Goal: Task Accomplishment & Management: Use online tool/utility

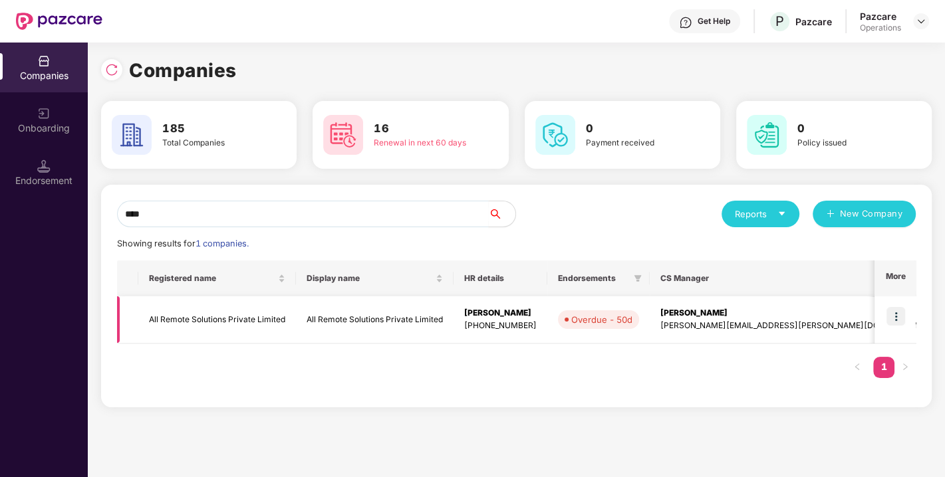
type input "***"
click at [894, 315] on img at bounding box center [895, 316] width 19 height 19
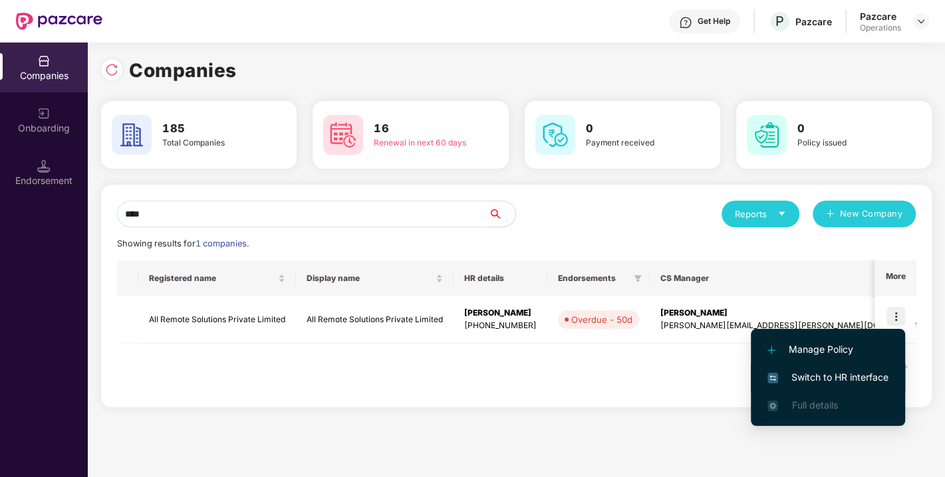
click at [827, 374] on span "Switch to HR interface" at bounding box center [827, 377] width 121 height 15
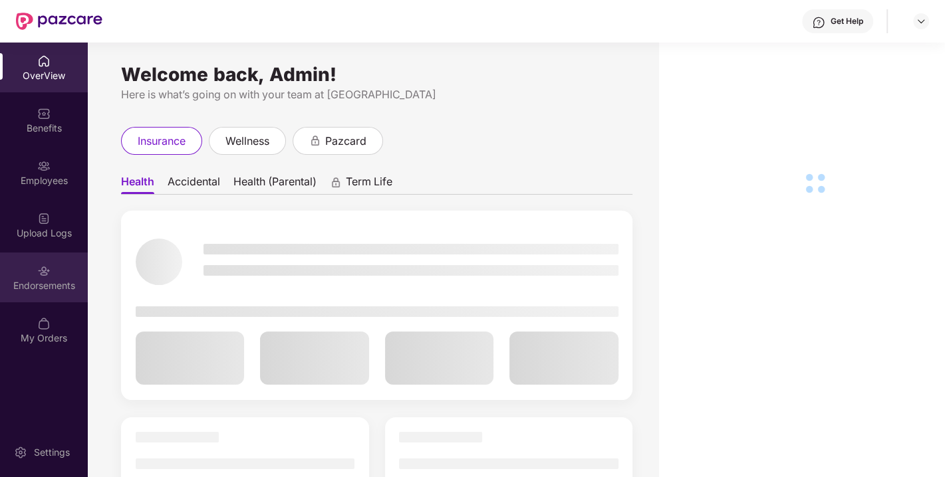
click at [48, 273] on img at bounding box center [43, 271] width 13 height 13
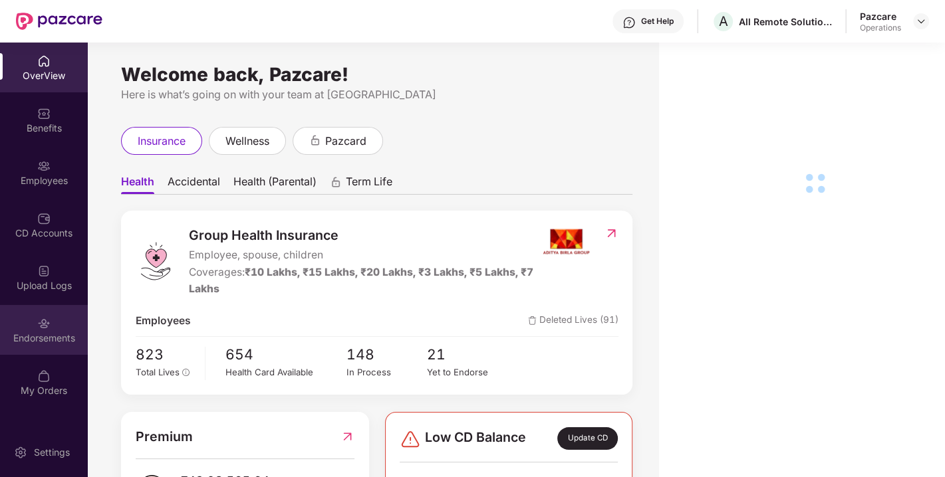
click at [64, 336] on div "Endorsements" at bounding box center [44, 338] width 88 height 13
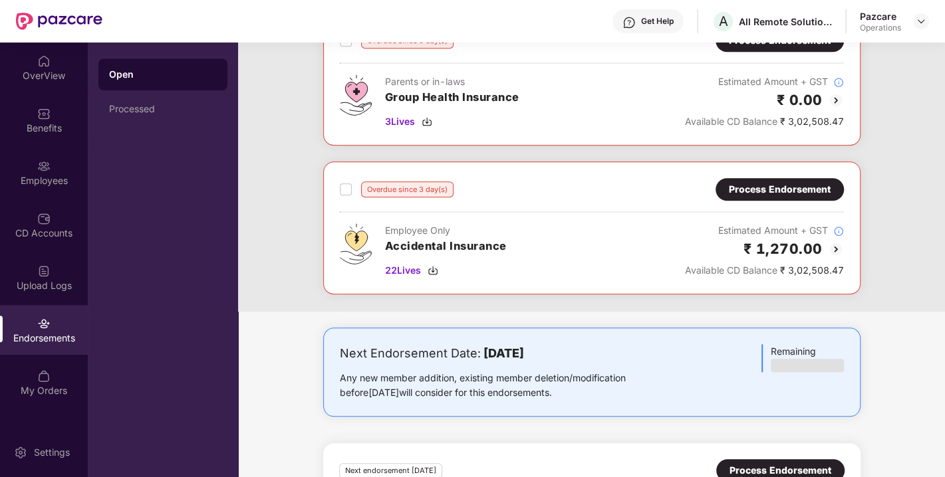
scroll to position [701, 0]
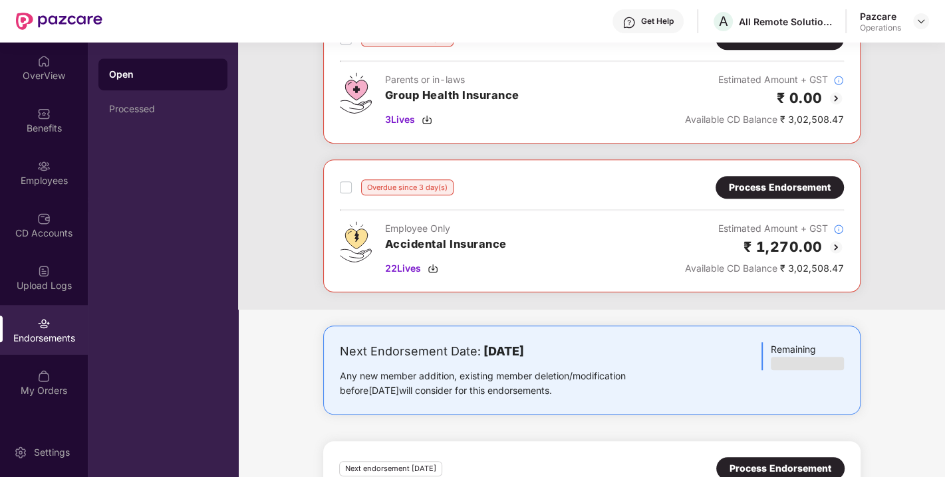
click at [781, 180] on div "Process Endorsement" at bounding box center [780, 187] width 102 height 15
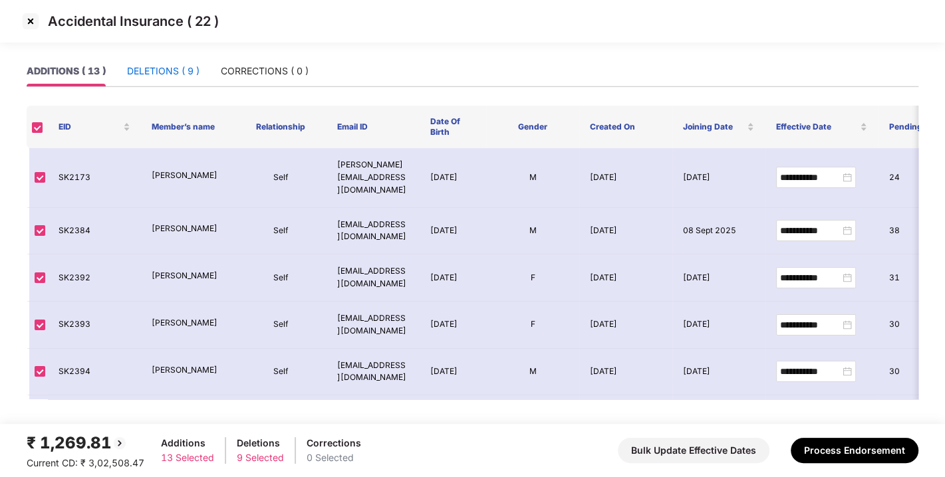
click at [154, 66] on div "DELETIONS ( 9 )" at bounding box center [163, 71] width 72 height 15
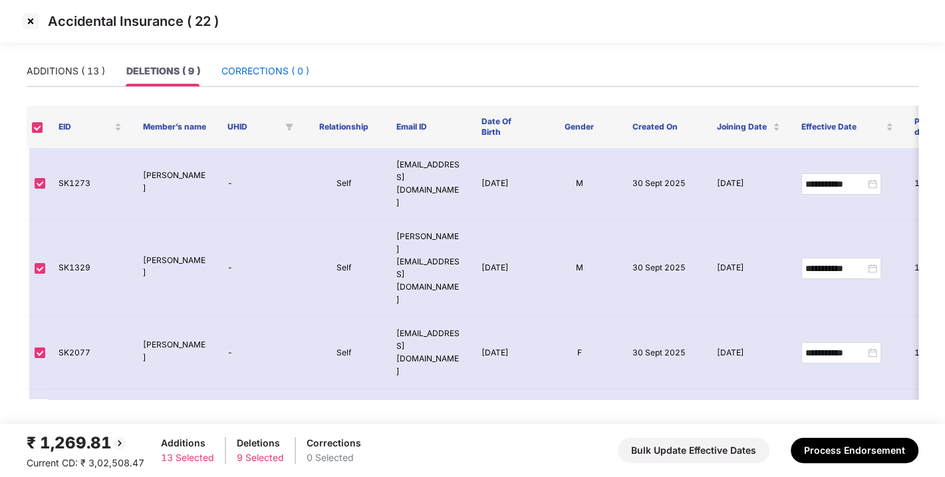
click at [285, 66] on div "CORRECTIONS ( 0 )" at bounding box center [265, 71] width 88 height 15
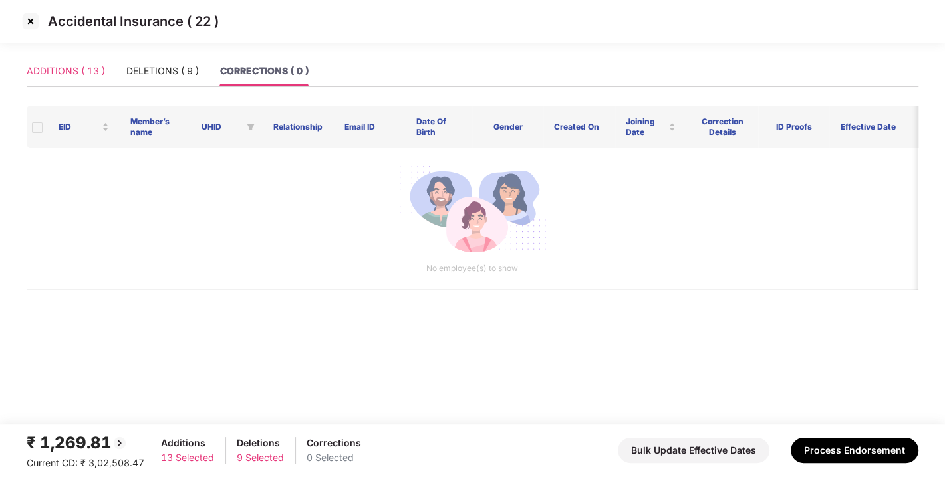
click at [92, 57] on div "ADDITIONS ( 13 )" at bounding box center [66, 71] width 78 height 31
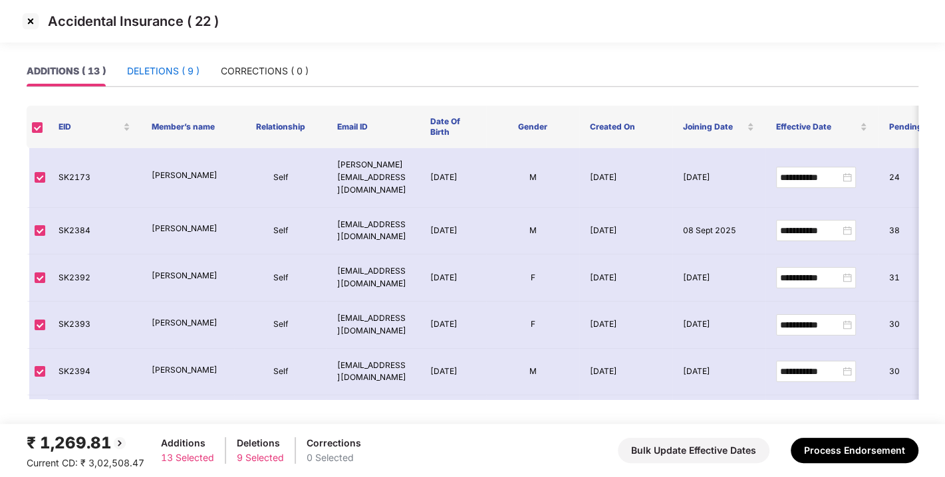
click at [188, 70] on div "DELETIONS ( 9 )" at bounding box center [163, 71] width 72 height 15
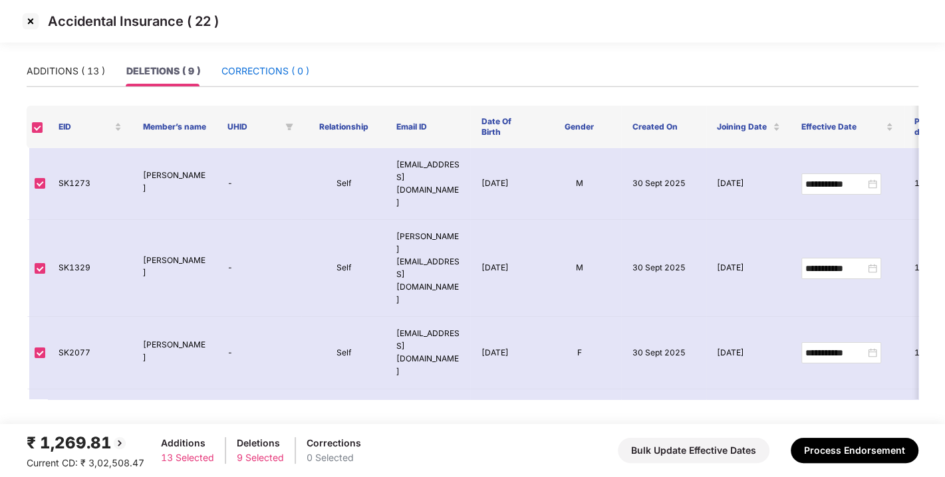
click at [277, 64] on div "CORRECTIONS ( 0 )" at bounding box center [265, 71] width 88 height 15
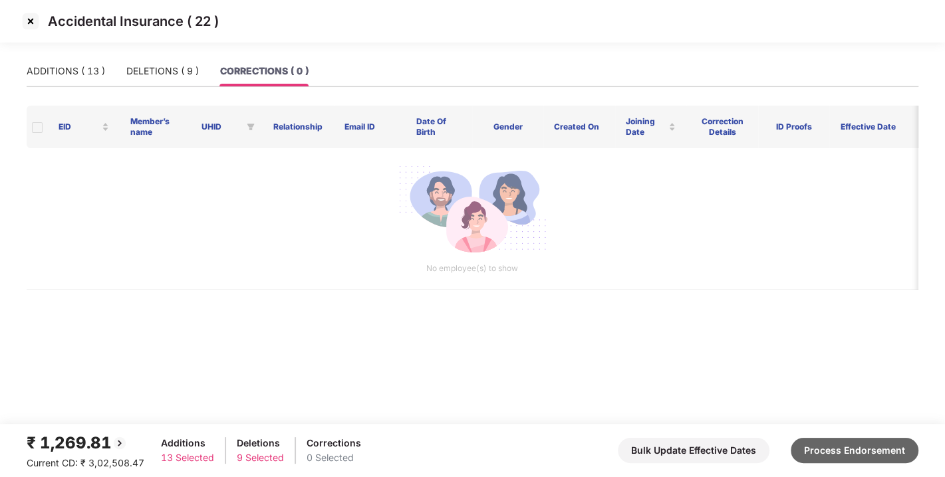
click at [856, 448] on button "Process Endorsement" at bounding box center [855, 450] width 128 height 25
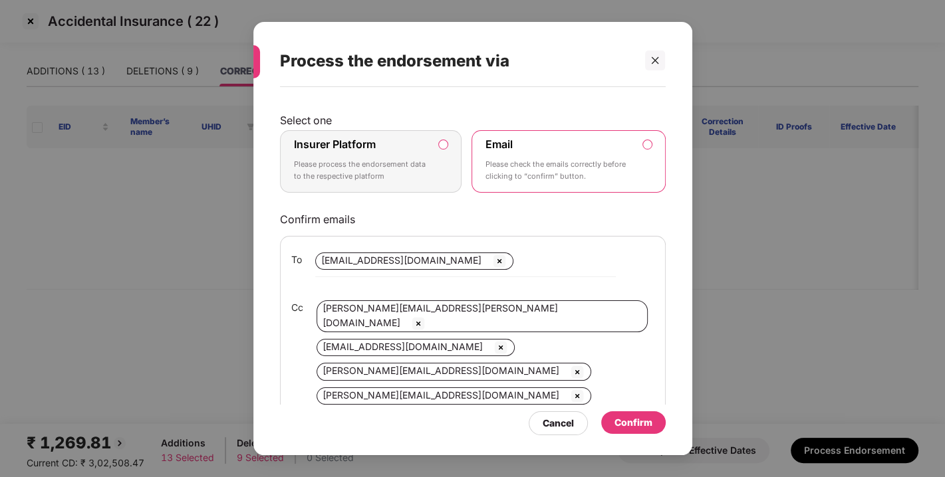
click at [439, 138] on label "Insurer Platform Please process the endorsement data to the respective platform" at bounding box center [371, 161] width 182 height 63
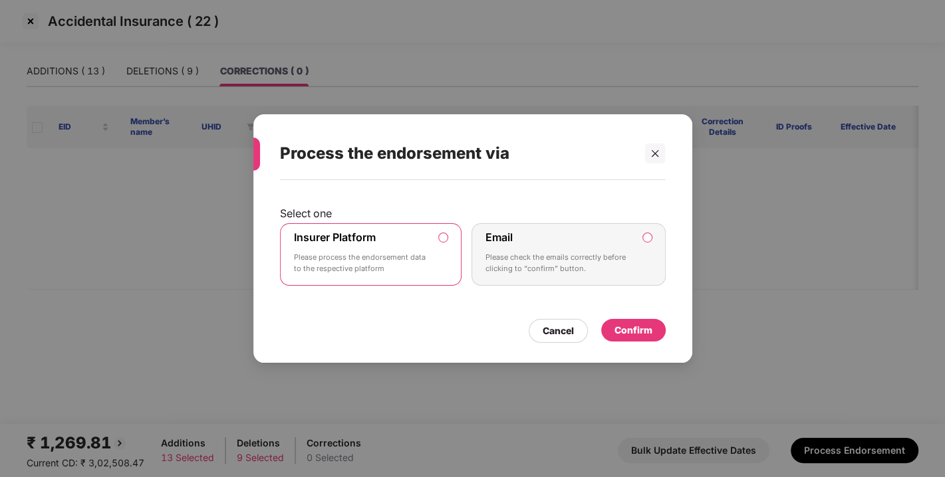
click at [646, 334] on div "Confirm" at bounding box center [633, 330] width 38 height 15
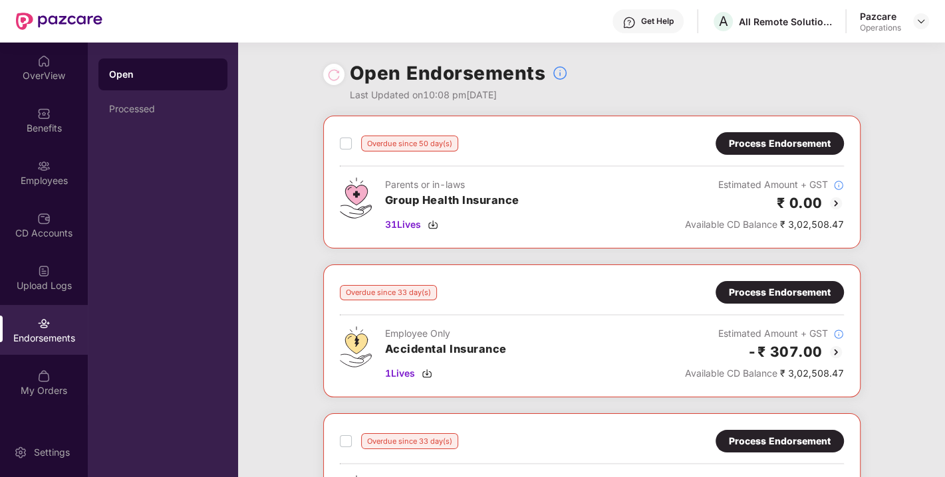
click at [777, 287] on div "Process Endorsement" at bounding box center [780, 292] width 102 height 15
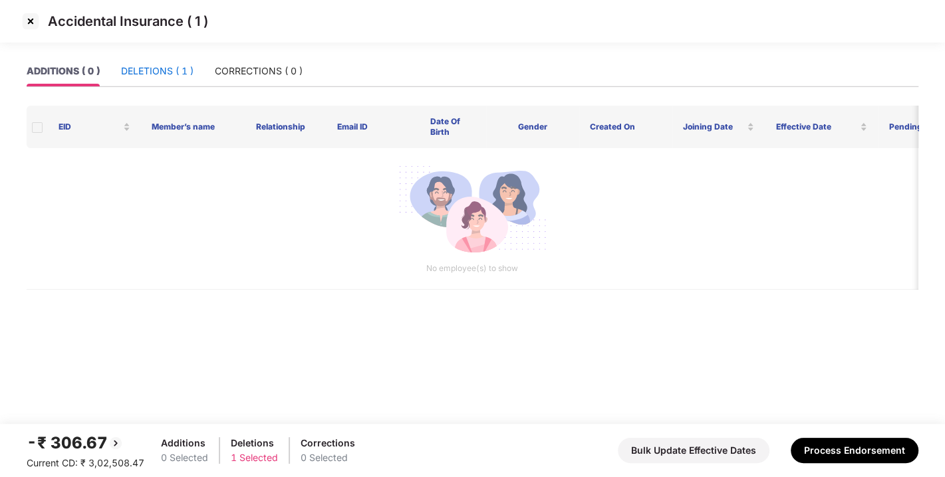
click at [129, 69] on div "DELETIONS ( 1 )" at bounding box center [157, 71] width 72 height 15
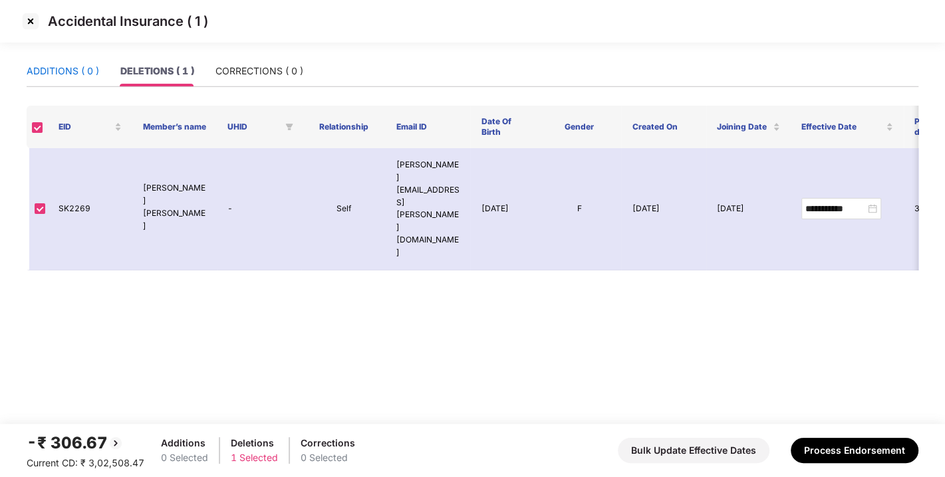
click at [59, 72] on div "ADDITIONS ( 0 )" at bounding box center [63, 71] width 72 height 15
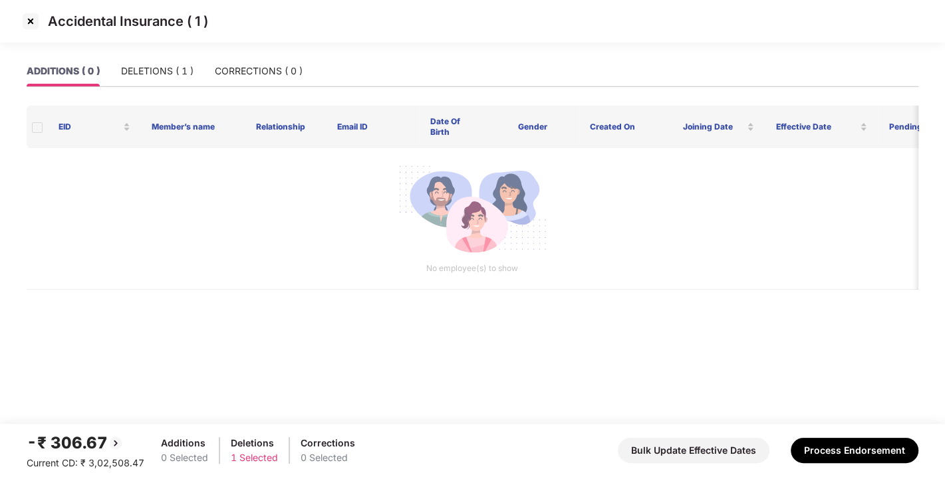
click at [26, 15] on img at bounding box center [30, 21] width 21 height 21
